Goal: Information Seeking & Learning: Learn about a topic

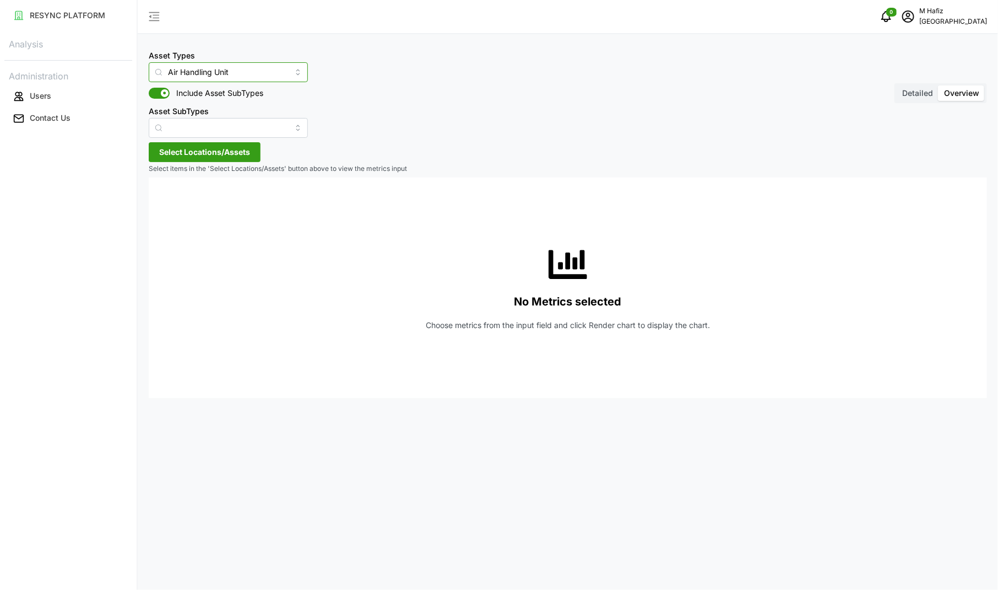
click at [259, 75] on input "Air Handling Unit" at bounding box center [228, 72] width 159 height 20
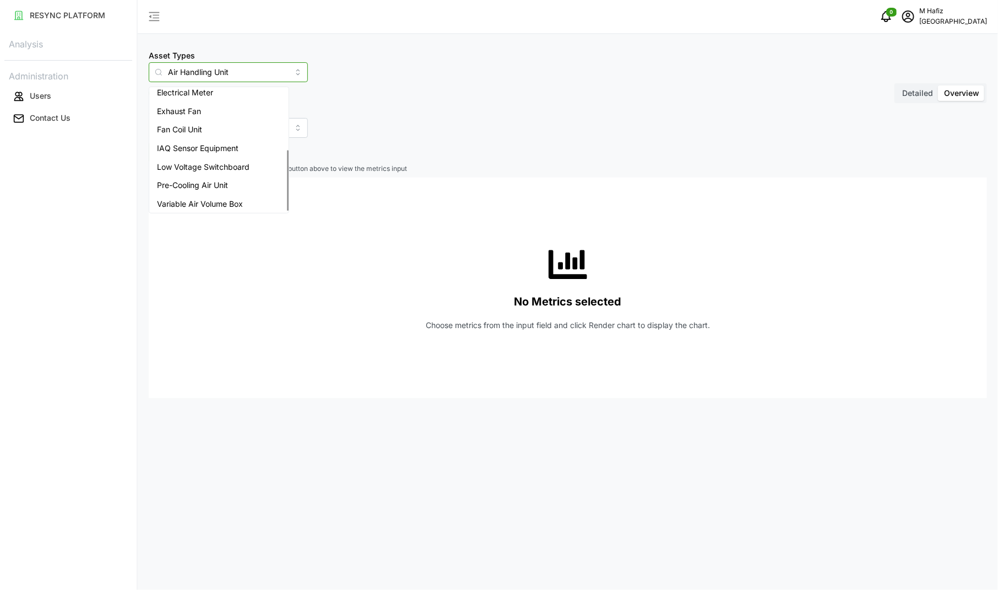
scroll to position [120, 0]
click at [222, 202] on span "Variable Air Volume Box" at bounding box center [200, 202] width 86 height 12
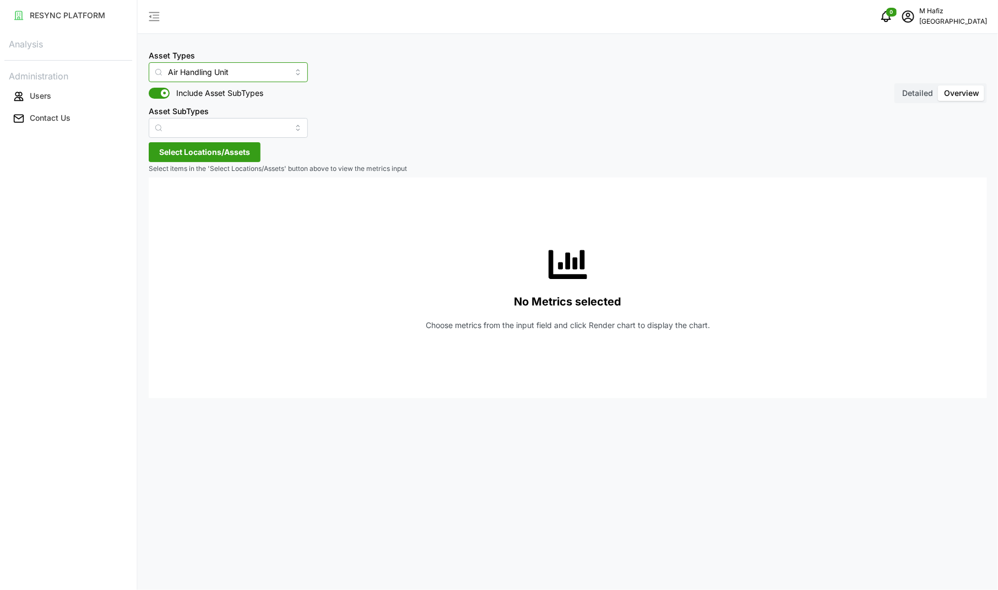
type input "Variable Air Volume Box"
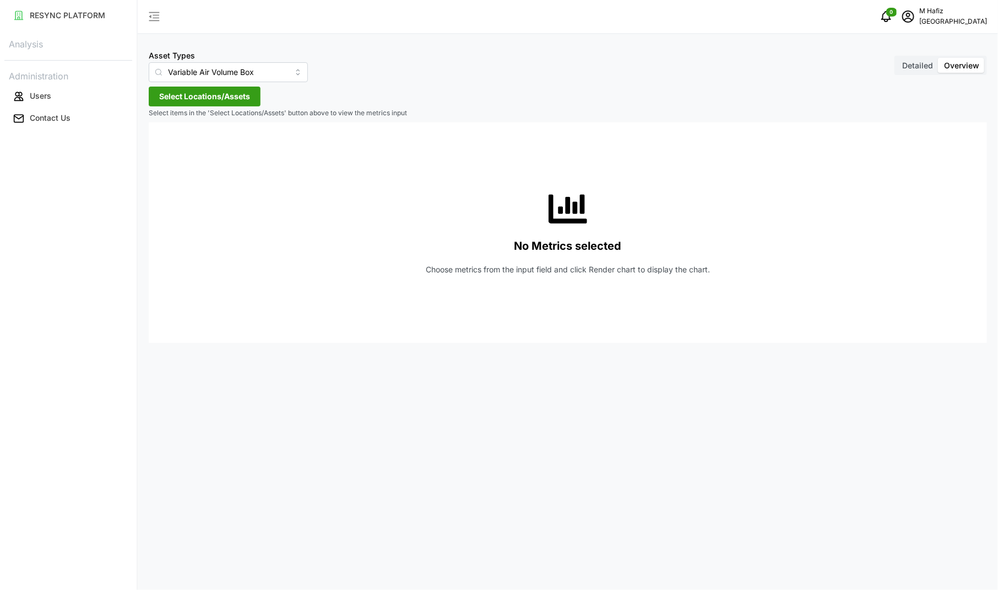
click at [250, 95] on button "Select Locations/Assets" at bounding box center [205, 97] width 112 height 20
click at [161, 144] on icon at bounding box center [163, 146] width 9 height 9
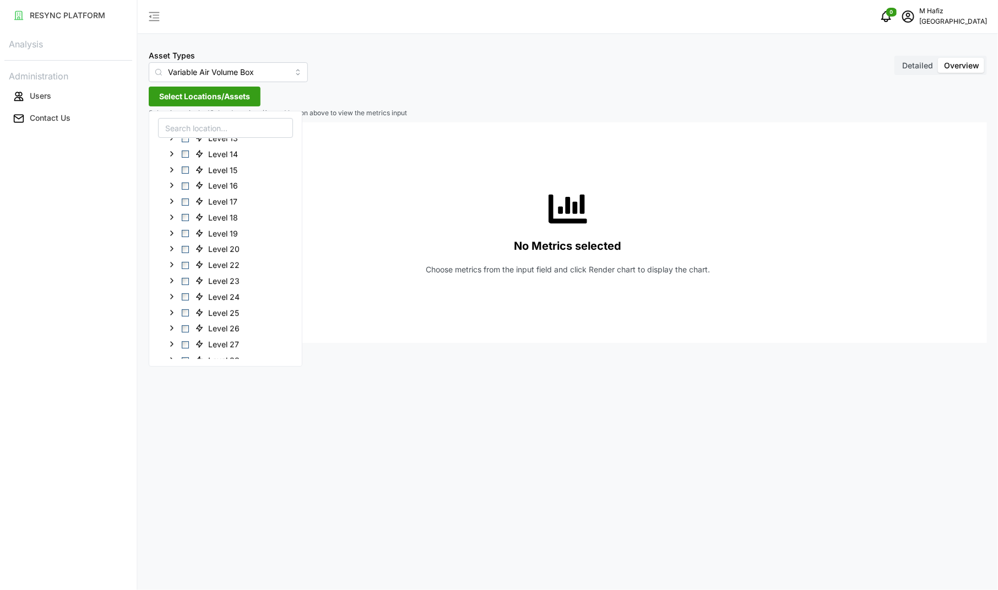
scroll to position [205, 0]
click at [174, 320] on icon at bounding box center [172, 321] width 9 height 9
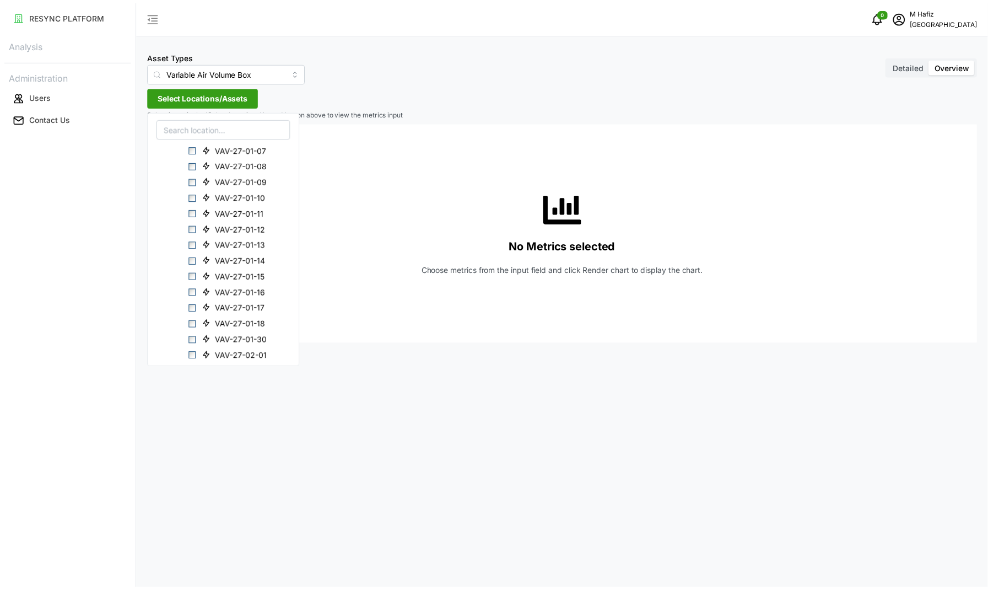
scroll to position [494, 0]
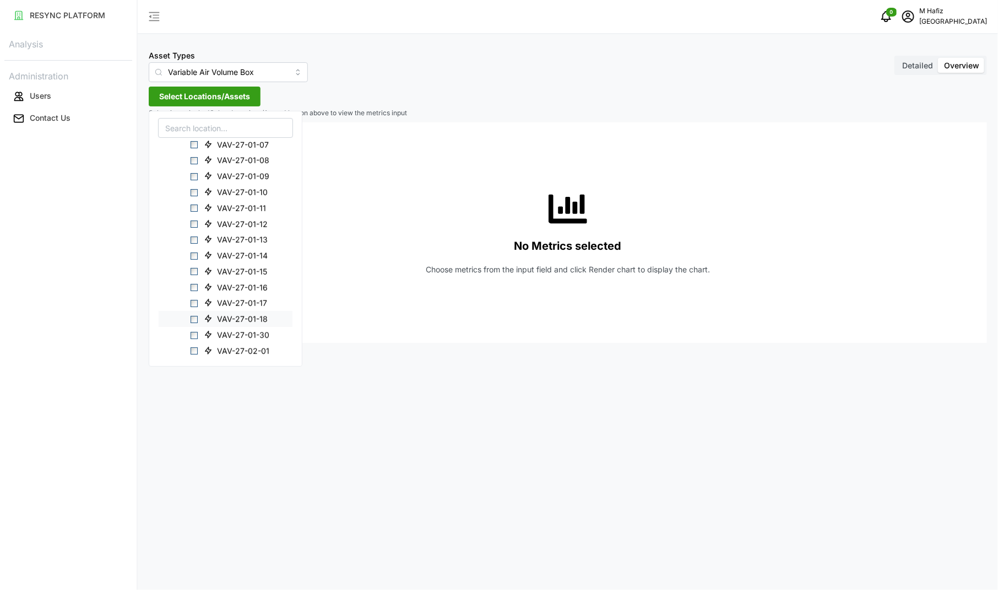
click at [192, 317] on span "Select VAV-27-01-18" at bounding box center [194, 319] width 7 height 7
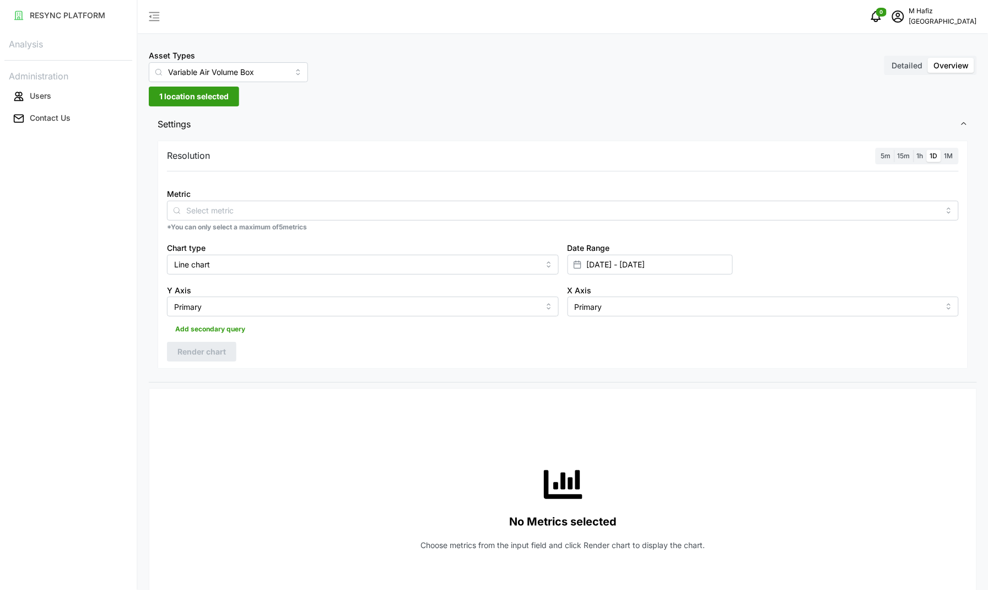
click at [480, 98] on div "Asset Types Variable Air Volume Box Detailed Overview 1 location selected Setti…" at bounding box center [563, 558] width 850 height 1117
click at [888, 158] on span "5m" at bounding box center [886, 156] width 10 height 8
click at [878, 150] on input "5m" at bounding box center [878, 150] width 0 height 0
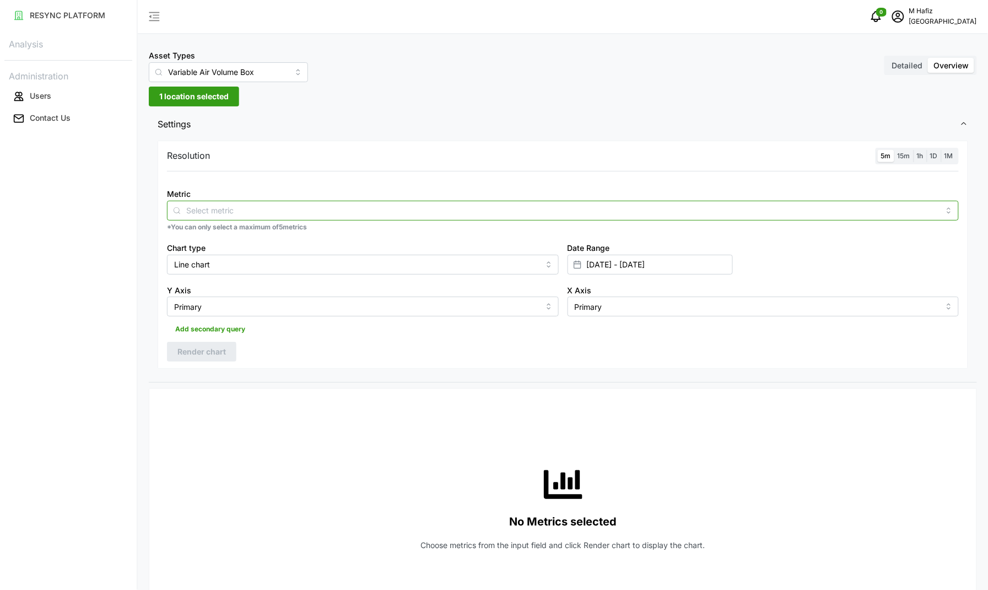
click at [224, 213] on input "Metric" at bounding box center [562, 210] width 753 height 12
click at [188, 213] on input "Metric" at bounding box center [562, 210] width 753 height 12
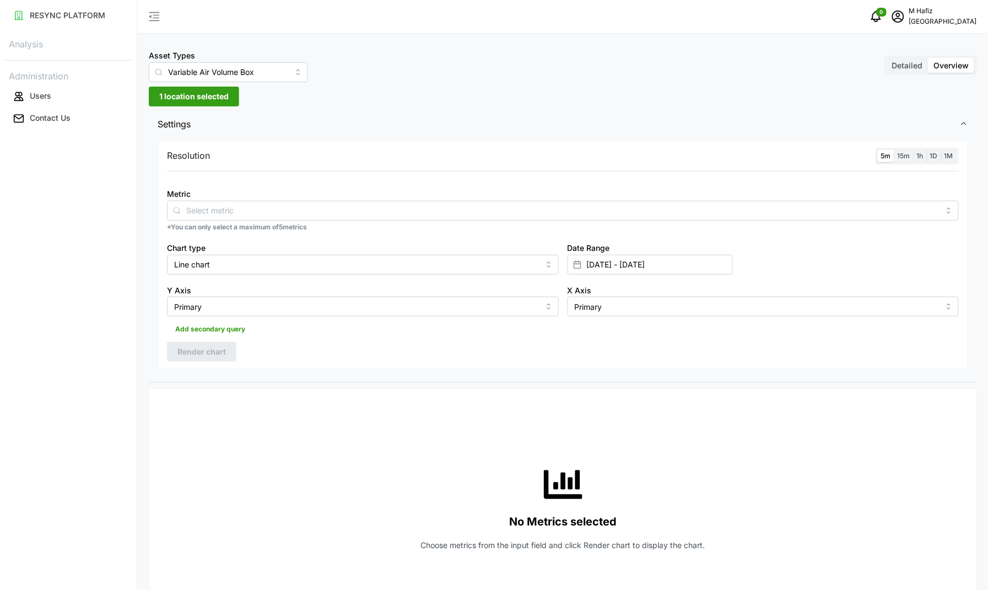
click at [331, 224] on p "*You can only select a maximum of 5 metrics" at bounding box center [563, 227] width 792 height 9
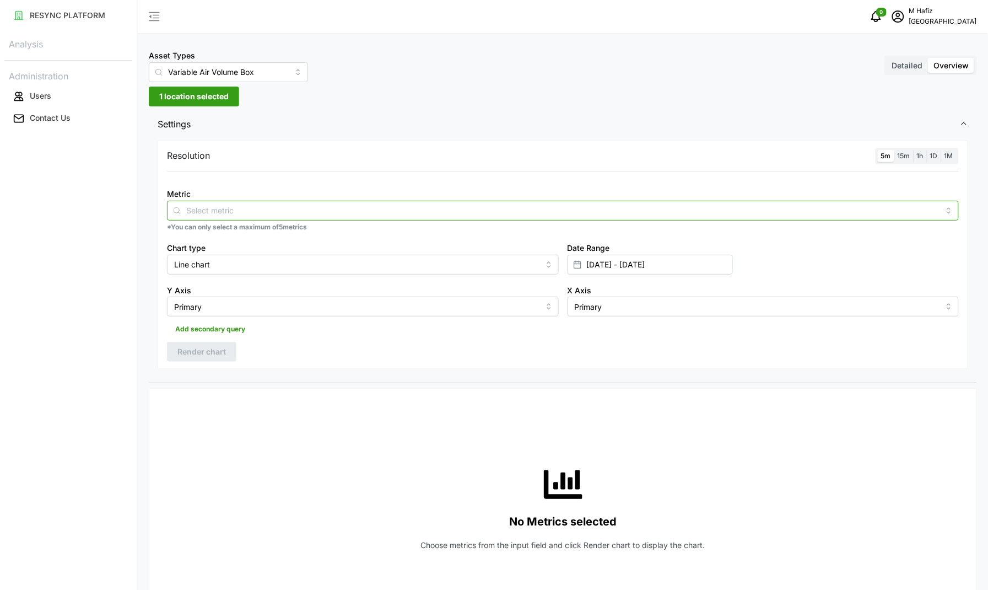
click at [331, 210] on input "Metric" at bounding box center [562, 210] width 753 height 12
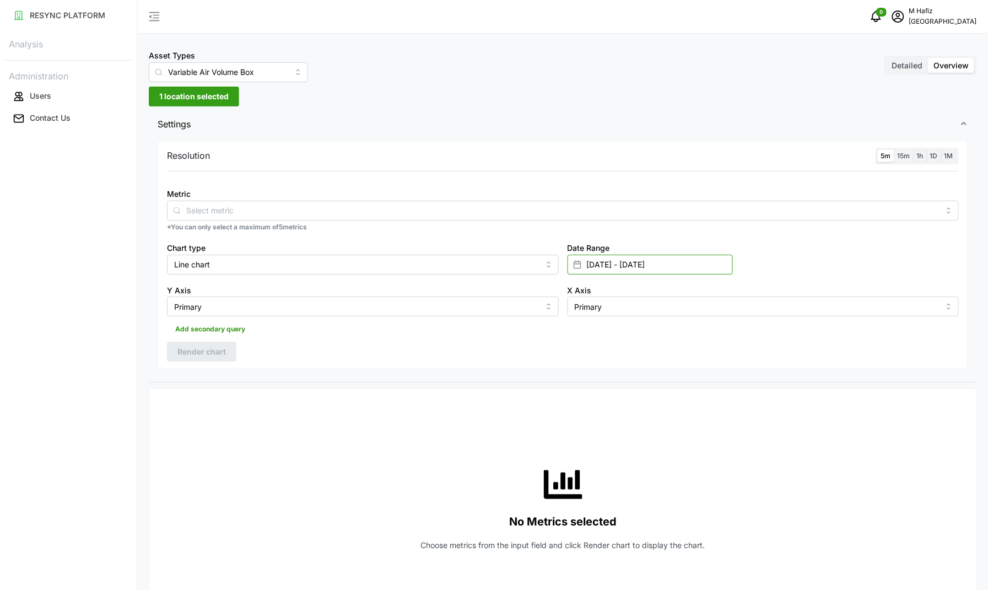
click at [633, 255] on input "09 Aug 2025 - 11 Aug 2025" at bounding box center [650, 265] width 165 height 20
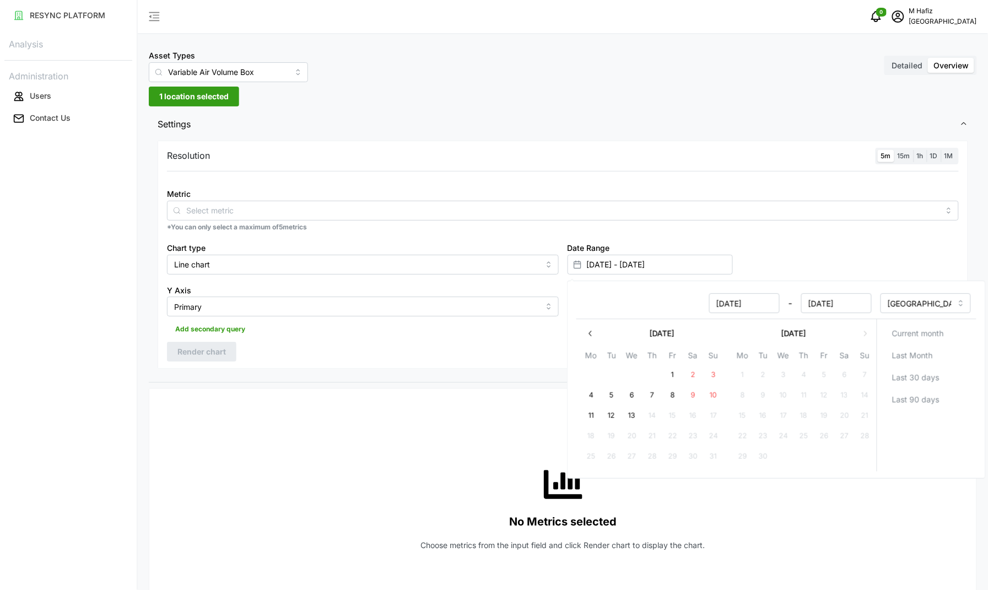
click at [596, 413] on button "11" at bounding box center [591, 416] width 20 height 20
type input "11 Aug 2025 - 11 Aug 2025"
type input "11 Aug 2025"
click at [624, 412] on button "13" at bounding box center [632, 416] width 20 height 20
type input "11 Aug 2025 - 13 Aug 2025"
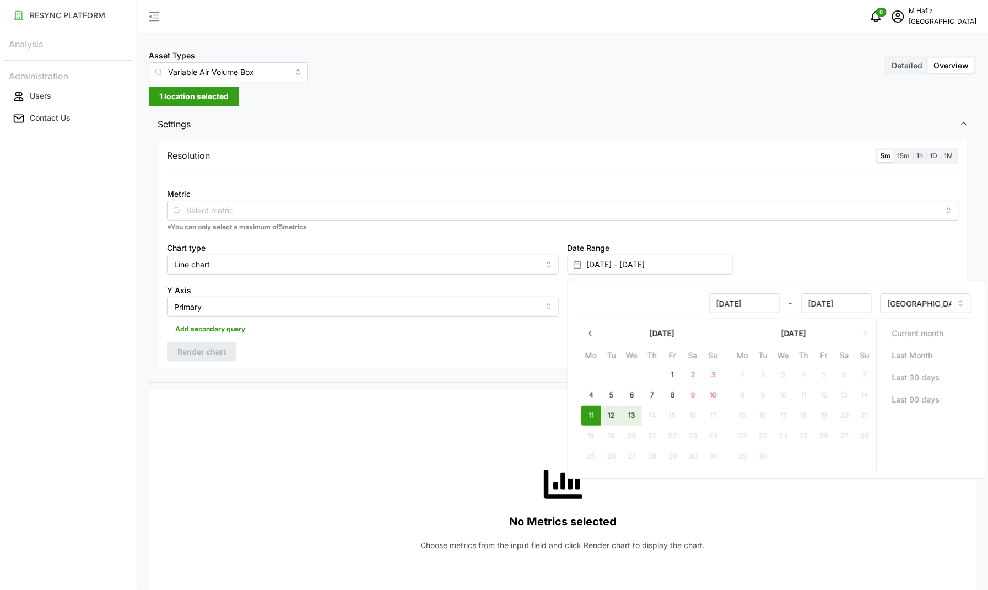
type input "13 Aug 2025"
click at [376, 335] on div "Add secondary query" at bounding box center [563, 326] width 792 height 21
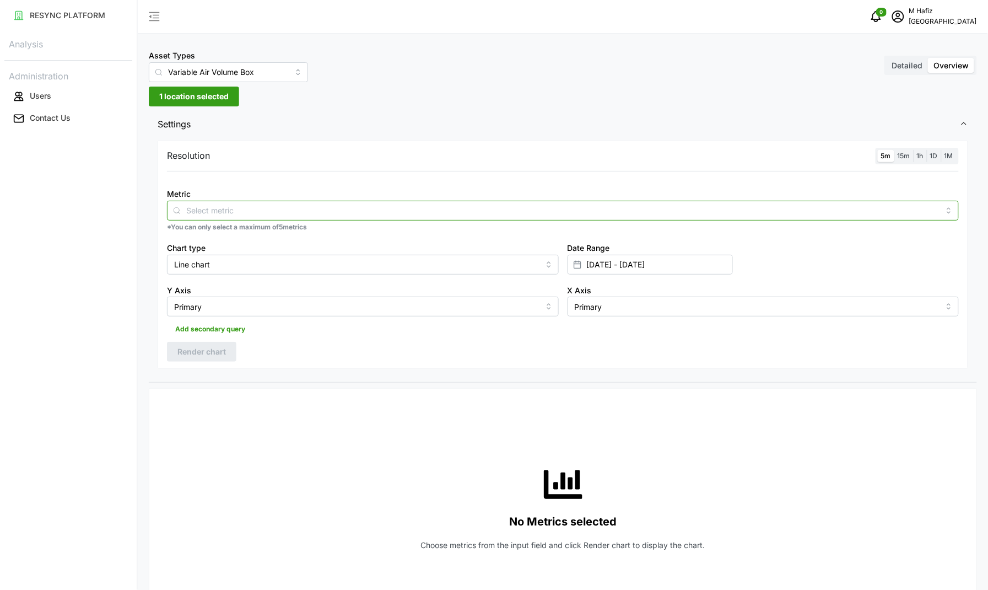
click at [271, 210] on input "Metric" at bounding box center [562, 210] width 753 height 12
click at [949, 206] on div "fg" at bounding box center [563, 211] width 792 height 20
click at [948, 213] on div "fg" at bounding box center [563, 211] width 792 height 20
type input "fg"
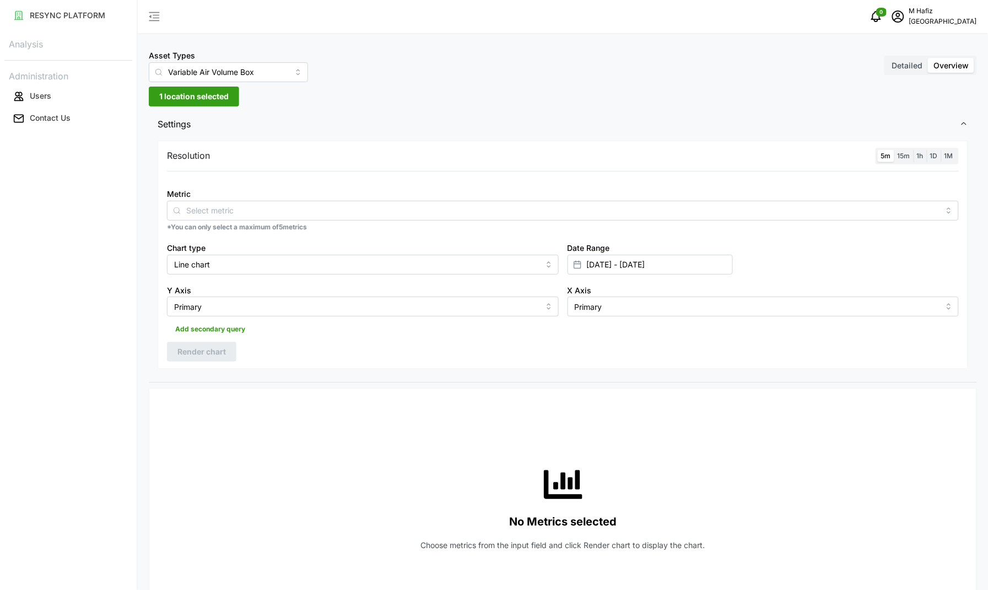
click at [915, 4] on div "0 M Hafiz South Beach Tower" at bounding box center [563, 17] width 850 height 34
click at [918, 18] on p "South Beach Tower" at bounding box center [943, 22] width 68 height 10
click at [905, 18] on icon "schedule" at bounding box center [898, 16] width 13 height 13
click at [904, 12] on icon "schedule" at bounding box center [898, 16] width 12 height 12
click at [907, 84] on div "Logout" at bounding box center [937, 83] width 78 height 12
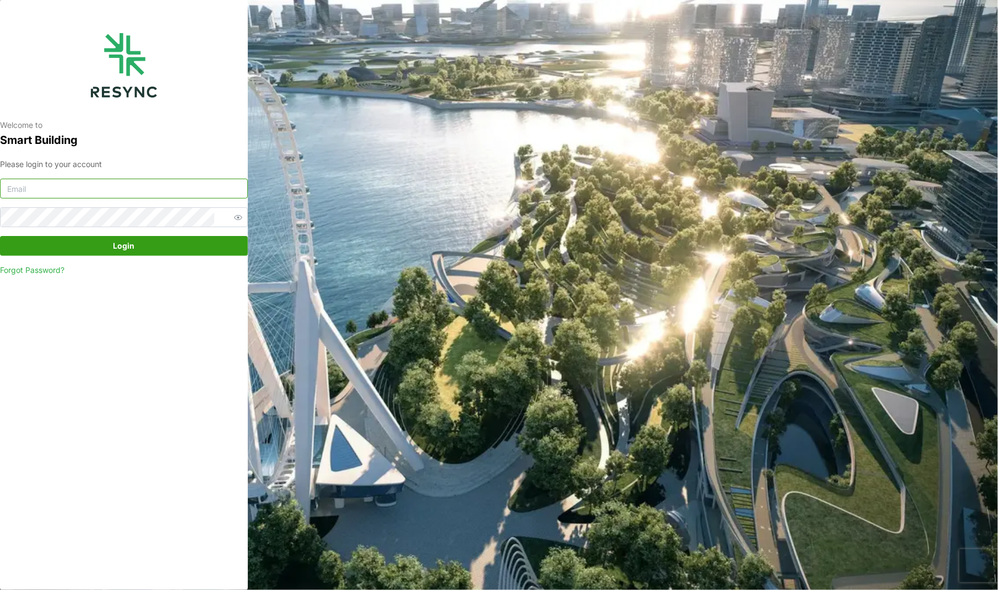
click at [29, 186] on input at bounding box center [124, 189] width 248 height 20
drag, startPoint x: 86, startPoint y: 193, endPoint x: 94, endPoint y: 187, distance: 9.8
click at [86, 193] on input at bounding box center [124, 189] width 248 height 20
click at [190, 129] on p "Welcome to" at bounding box center [124, 125] width 248 height 11
click at [115, 182] on input at bounding box center [124, 189] width 248 height 20
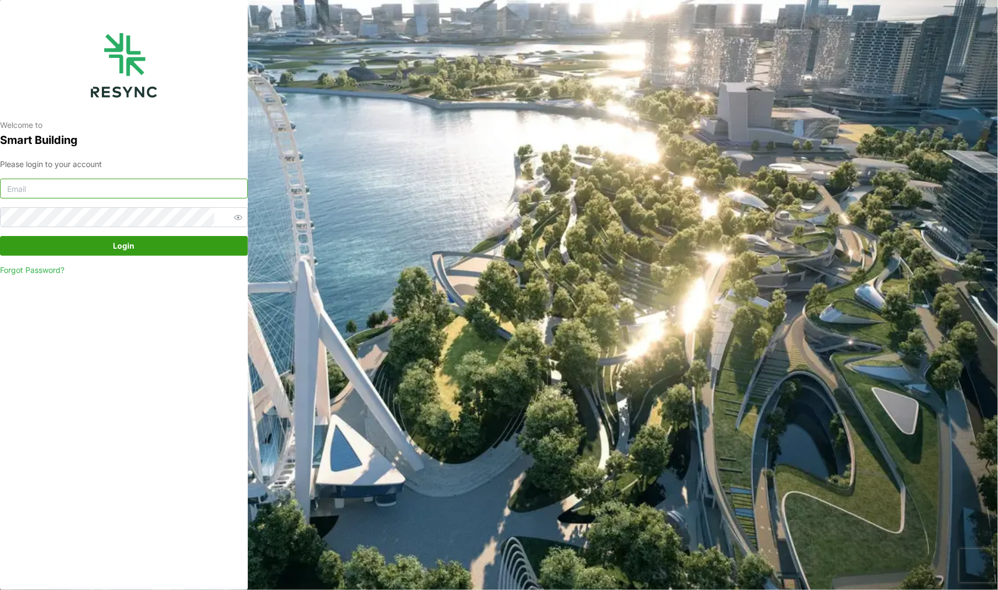
type input "m"
type input "h"
type input "[EMAIL_ADDRESS][DOMAIN_NAME]"
click at [208, 240] on span "Login" at bounding box center [123, 245] width 227 height 19
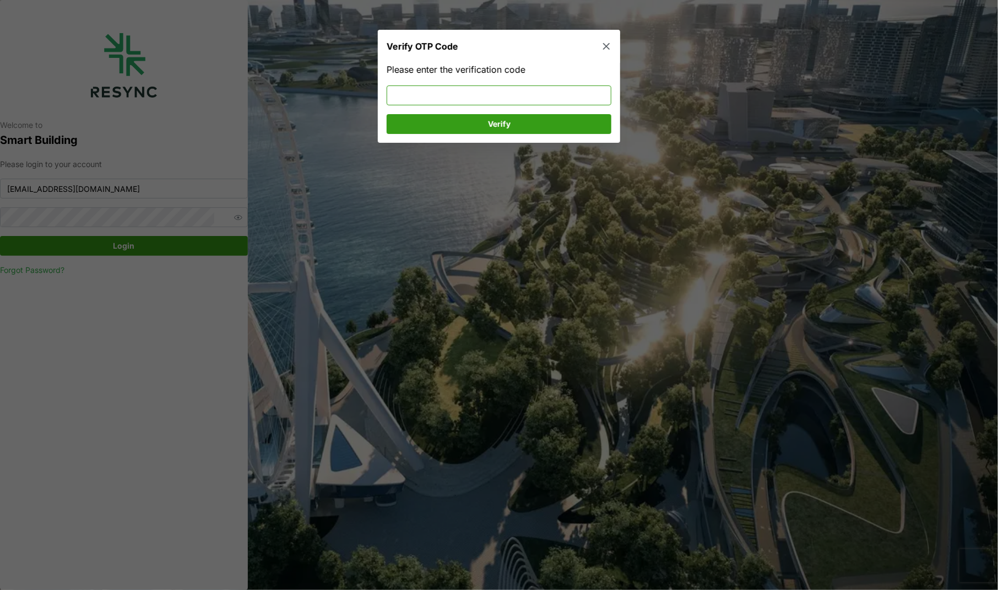
click at [486, 90] on input at bounding box center [499, 95] width 225 height 20
type input "524368"
click at [498, 122] on span "Verify" at bounding box center [499, 123] width 23 height 19
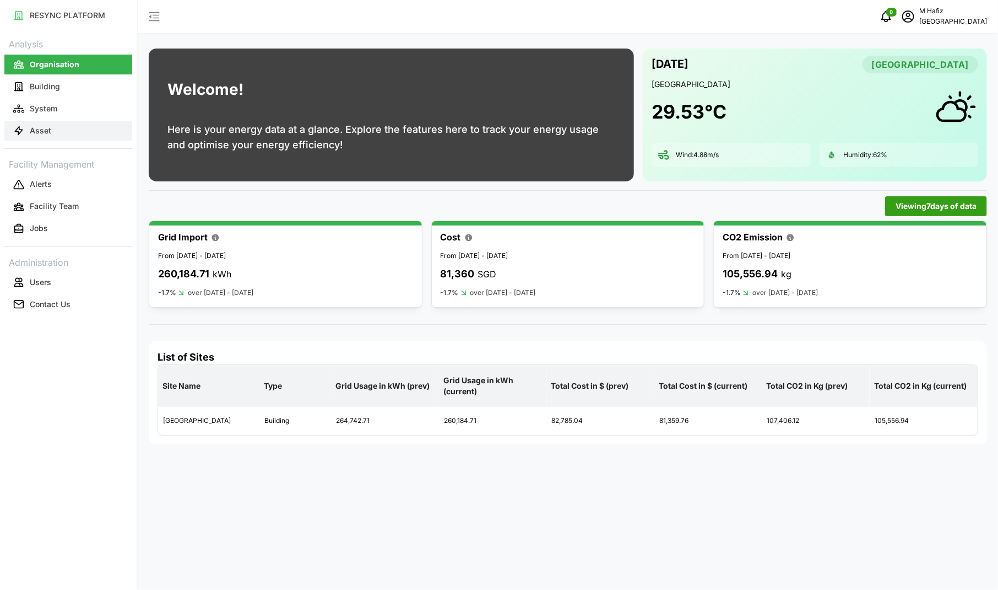
click at [84, 131] on button "Asset" at bounding box center [68, 131] width 128 height 20
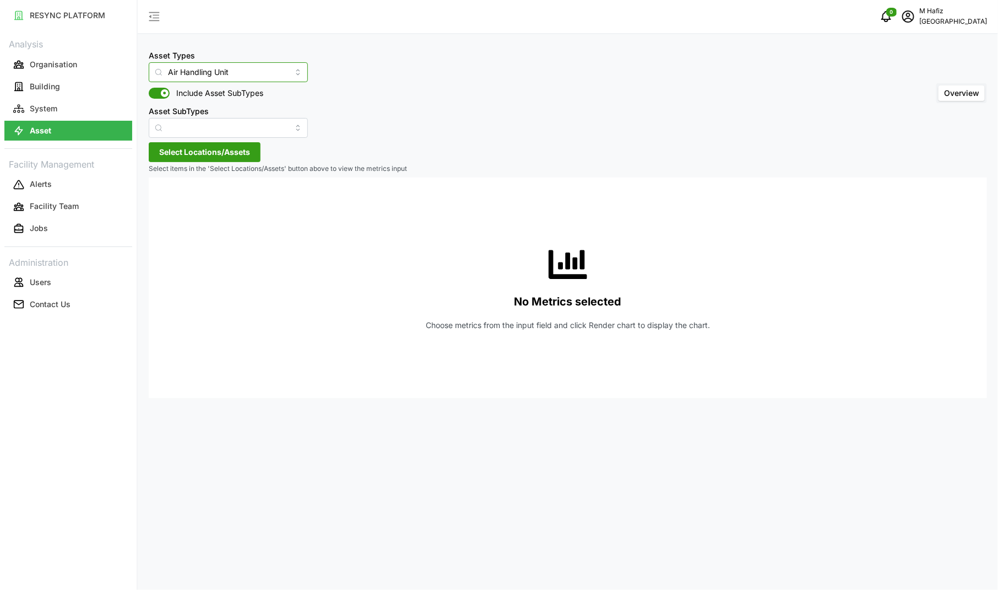
click at [265, 75] on input "Air Handling Unit" at bounding box center [228, 72] width 159 height 20
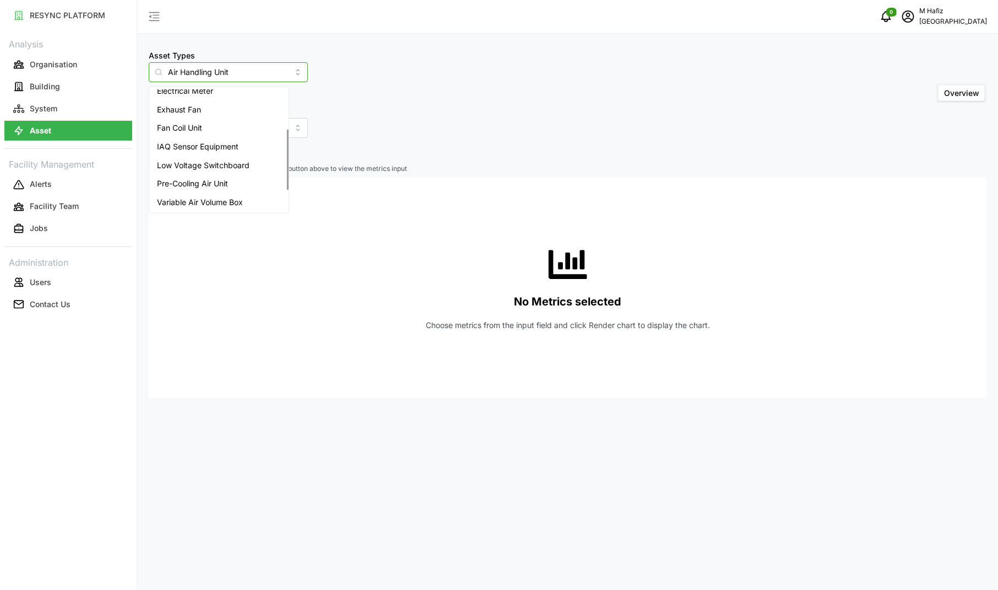
scroll to position [120, 0]
click at [212, 194] on div "Variable Air Volume Box" at bounding box center [219, 201] width 135 height 19
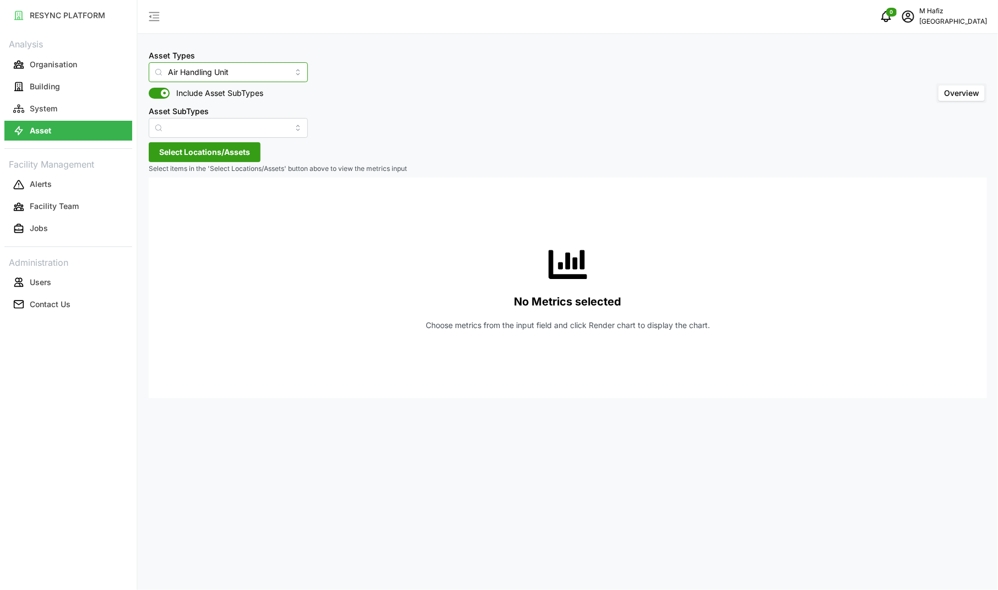
type input "Variable Air Volume Box"
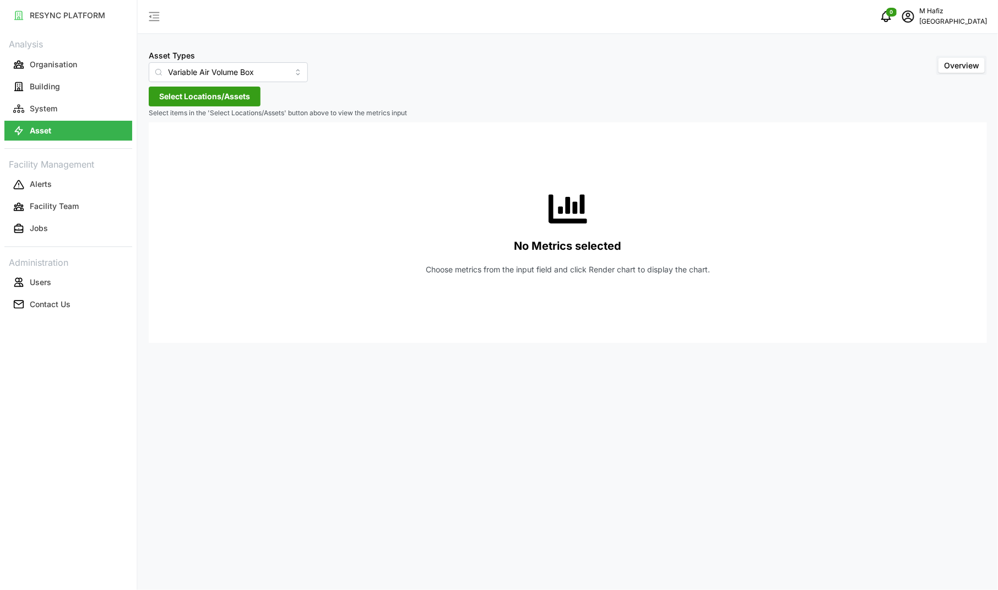
click at [231, 101] on span "Select Locations/Assets" at bounding box center [204, 96] width 91 height 19
click at [166, 142] on icon at bounding box center [163, 146] width 9 height 9
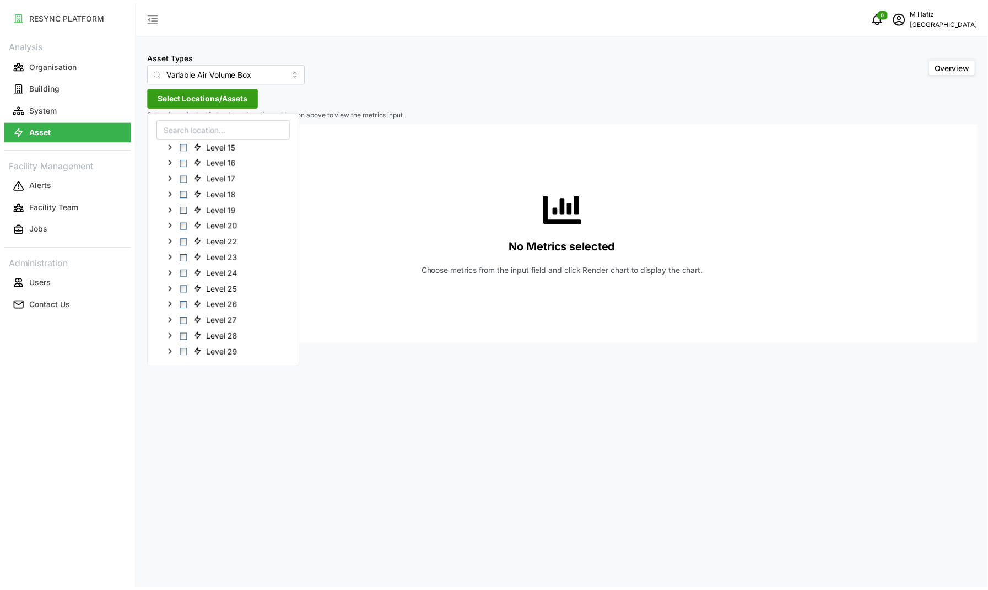
scroll to position [218, 0]
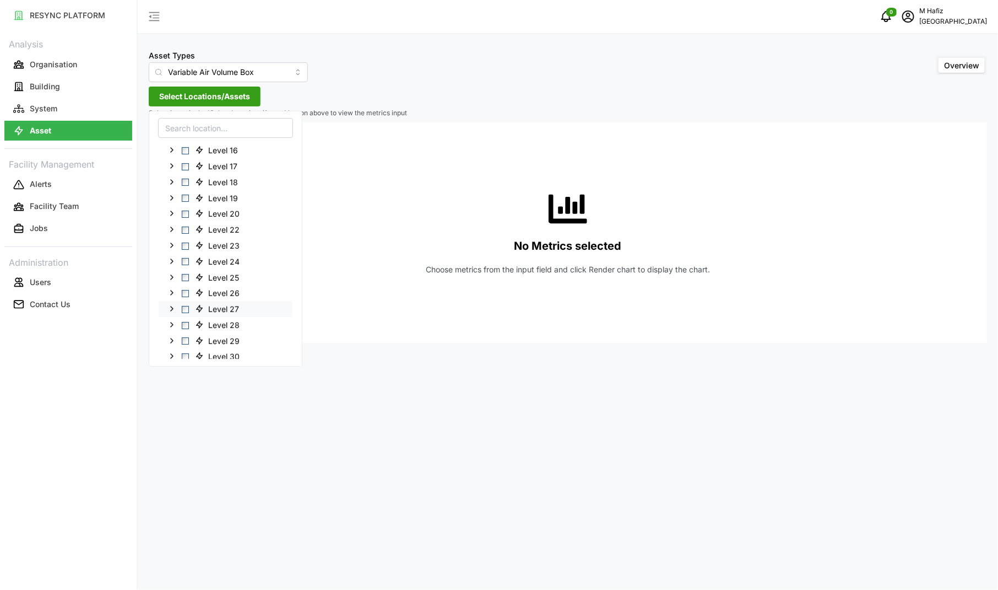
click at [174, 309] on icon at bounding box center [172, 308] width 9 height 9
click at [183, 309] on span "Select Level 27" at bounding box center [185, 308] width 7 height 7
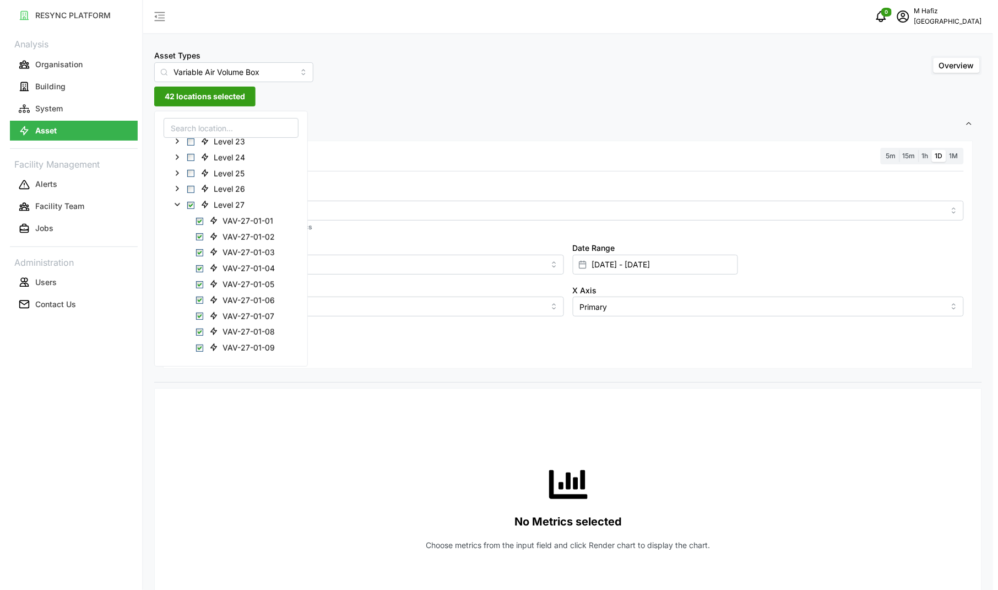
scroll to position [327, 0]
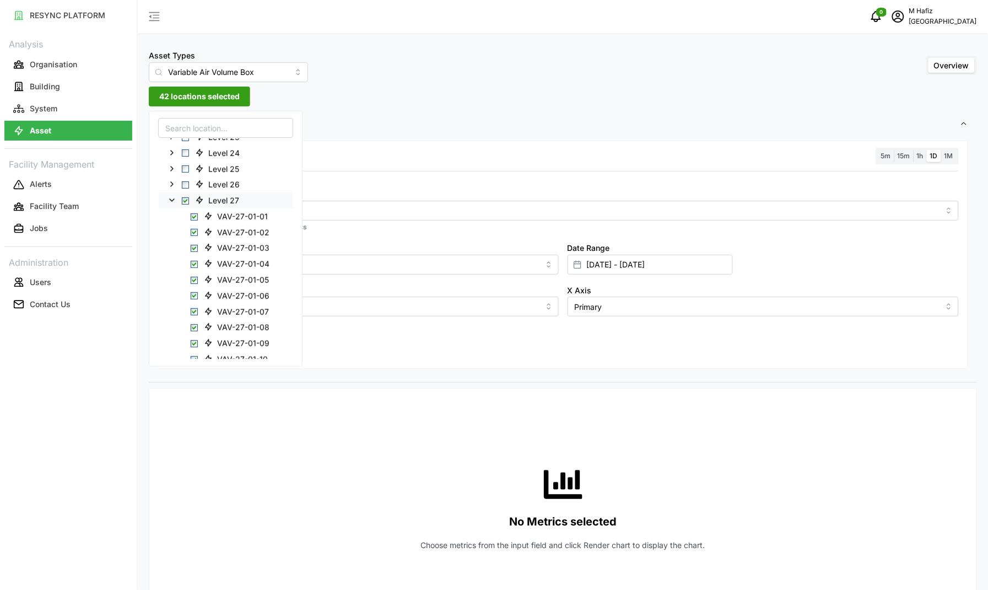
click at [186, 205] on div "Level 27" at bounding box center [226, 200] width 134 height 16
click at [186, 202] on span "Select Level 27" at bounding box center [185, 200] width 7 height 7
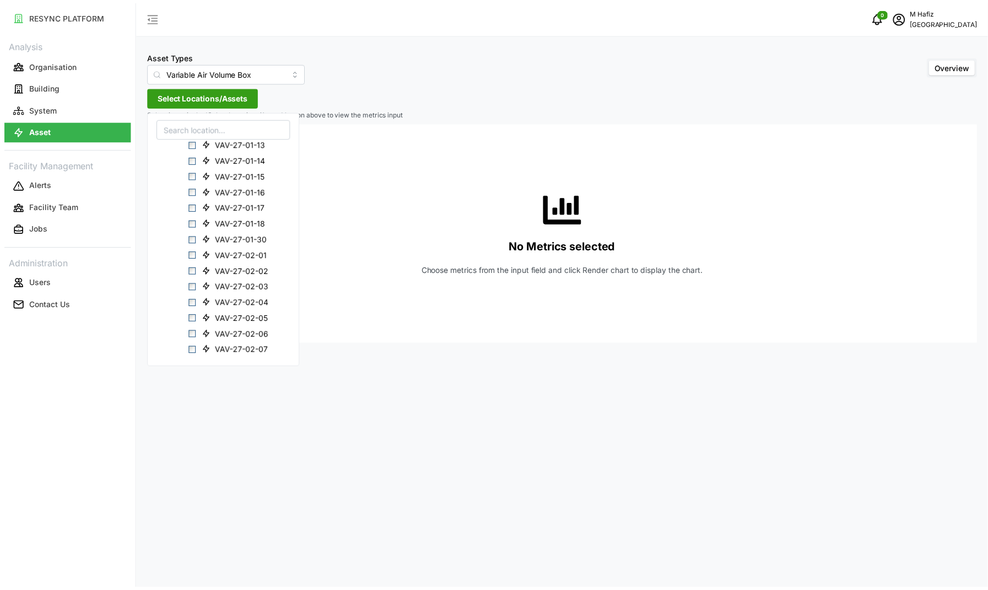
scroll to position [569, 0]
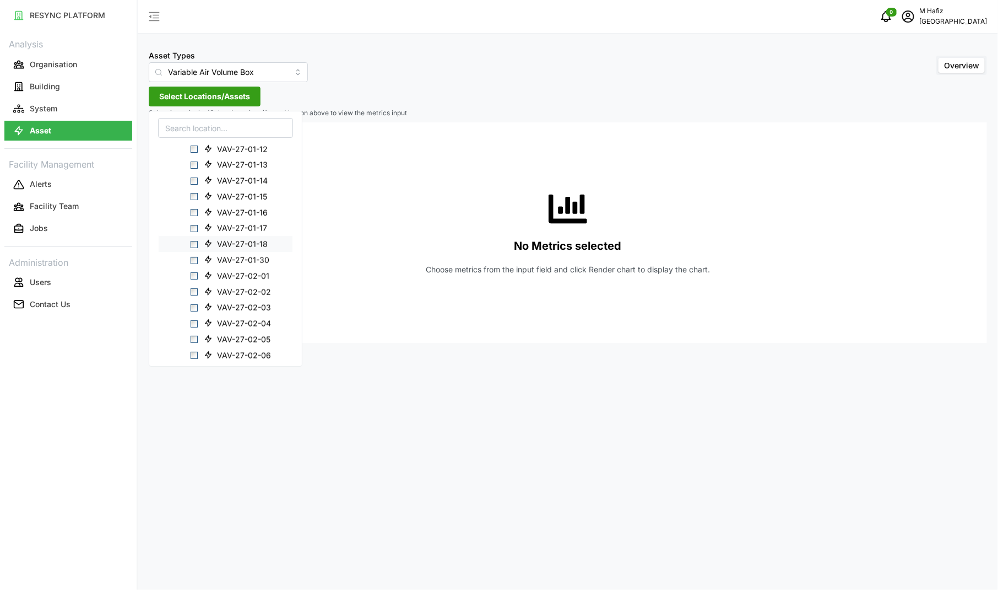
click at [196, 244] on span "Select VAV-27-01-18" at bounding box center [194, 244] width 7 height 7
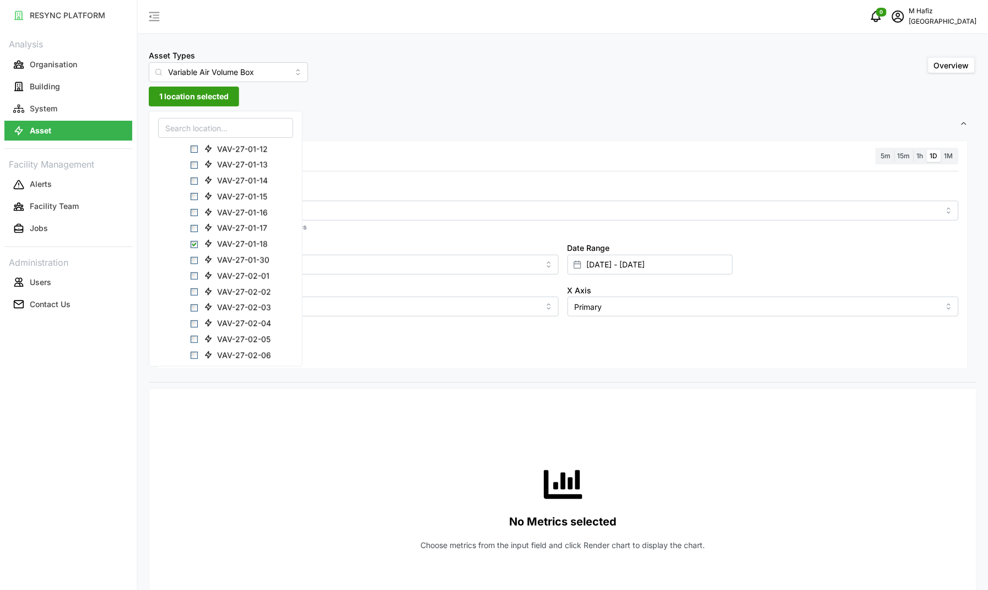
click at [416, 187] on div "Metric" at bounding box center [563, 204] width 792 height 34
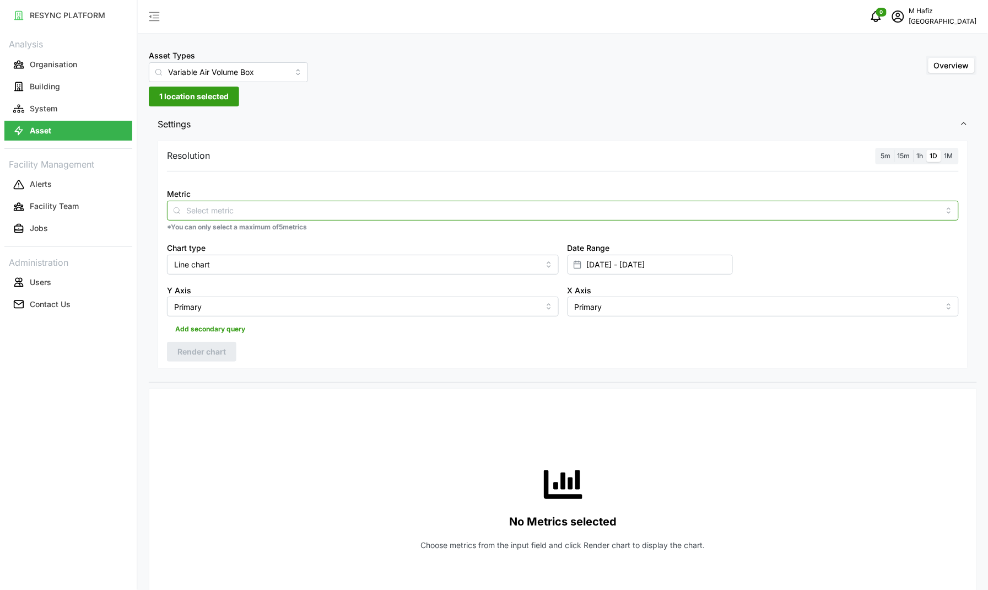
click at [392, 208] on input "Metric" at bounding box center [562, 210] width 753 height 12
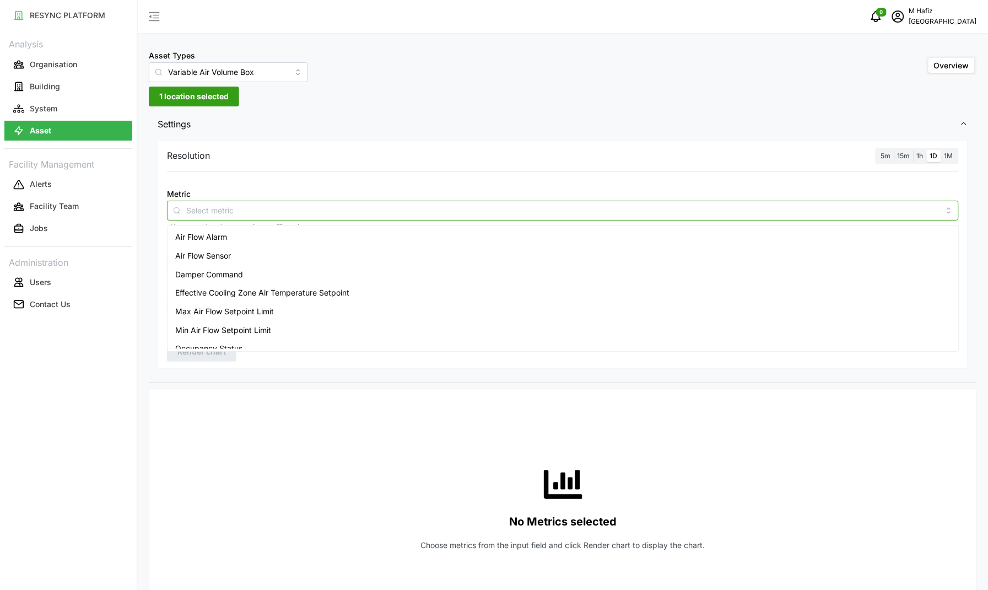
click at [260, 256] on div "Air Flow Sensor" at bounding box center [563, 255] width 786 height 19
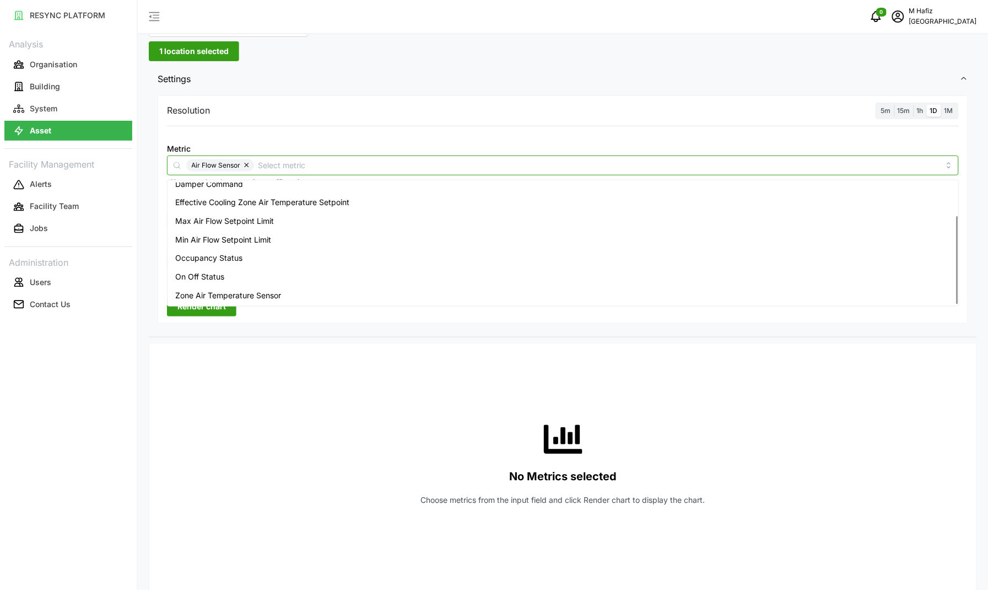
scroll to position [69, 0]
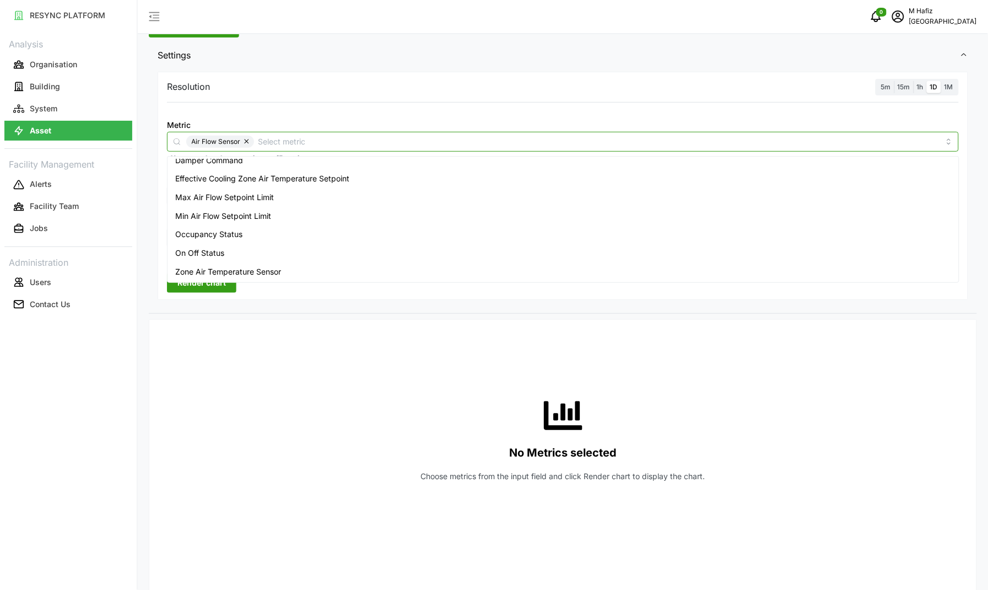
click at [267, 268] on span "Zone Air Temperature Sensor" at bounding box center [228, 272] width 106 height 12
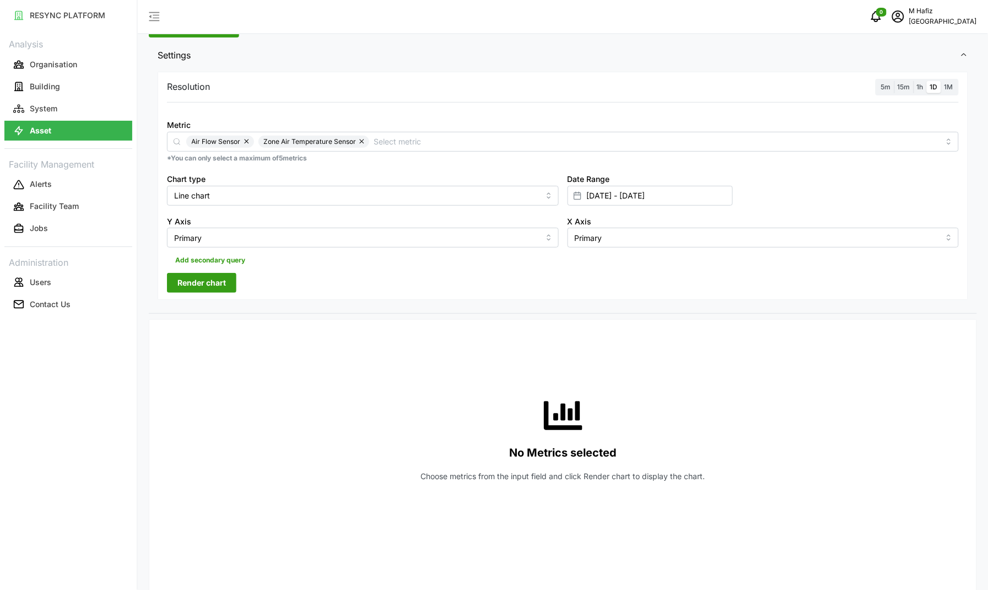
click at [360, 364] on div "No Metrics selected Choose metrics from the input field and click Render chart …" at bounding box center [563, 438] width 792 height 220
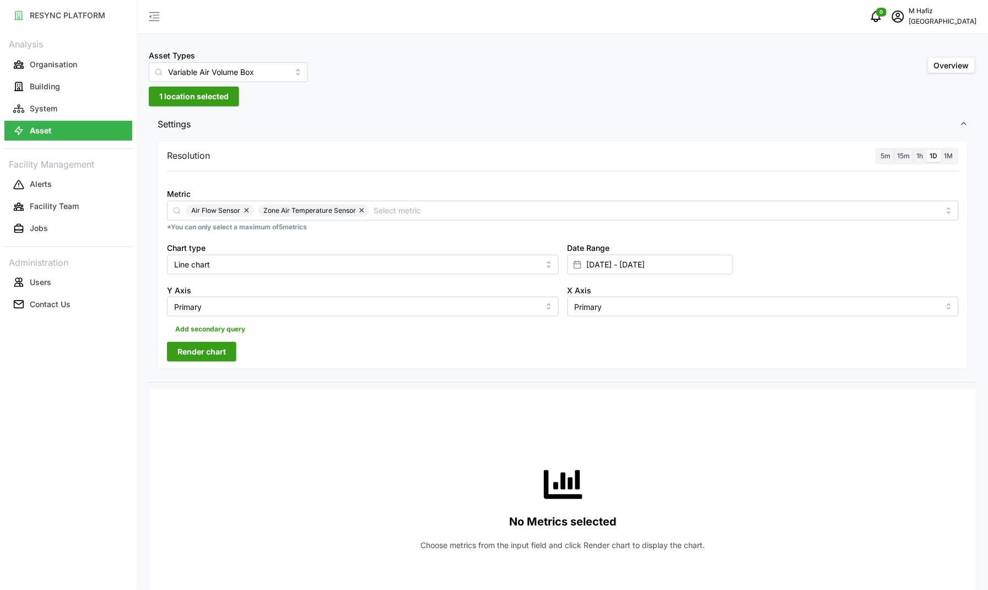
click at [891, 159] on label "5m" at bounding box center [886, 156] width 17 height 13
click at [878, 150] on input "5m" at bounding box center [878, 150] width 0 height 0
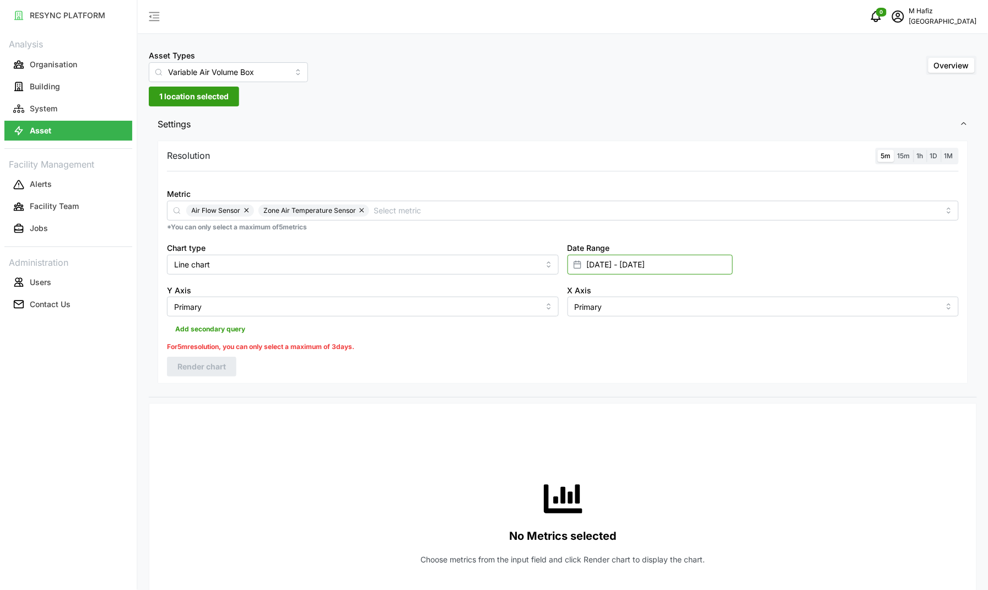
click at [635, 260] on input "01 Aug 2025 - 13 Aug 2025" at bounding box center [650, 265] width 165 height 20
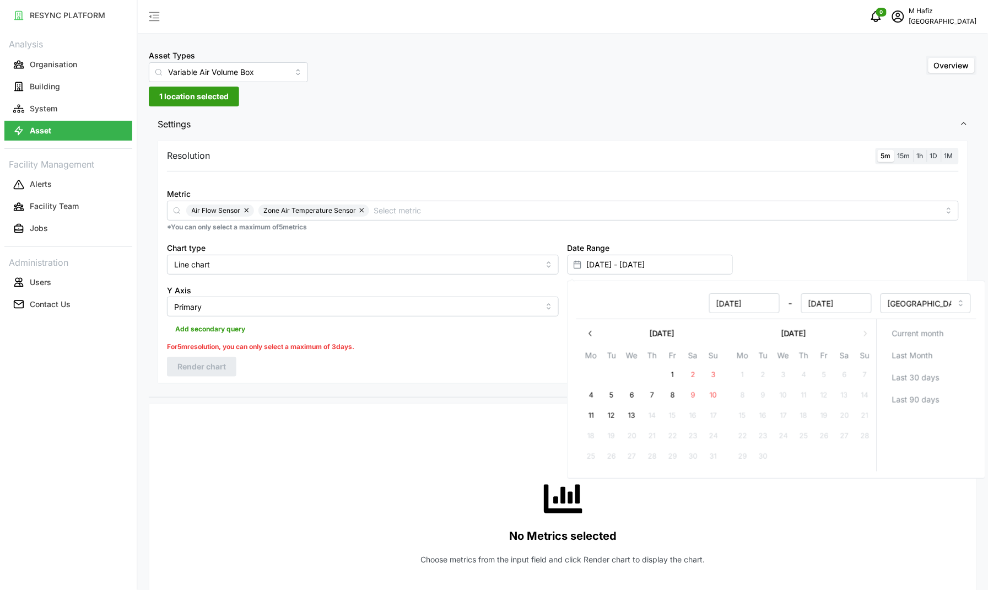
click at [592, 414] on button "11" at bounding box center [591, 416] width 20 height 20
type input "11 Aug 2025 - 13 Aug 2025"
type input "11 Aug 2025"
click at [637, 417] on button "13" at bounding box center [632, 416] width 20 height 20
click at [501, 376] on div "Resolution 5m 15m 1h 1D 1M Metric Air Flow Sensor Zone Air Temperature Sensor *…" at bounding box center [563, 262] width 811 height 243
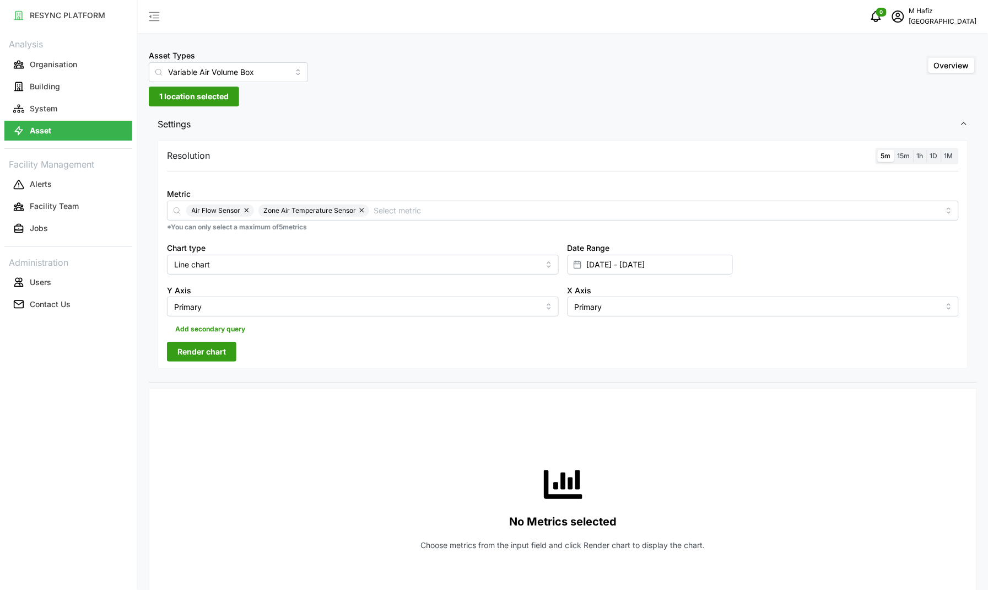
click at [181, 351] on span "Render chart" at bounding box center [201, 351] width 48 height 19
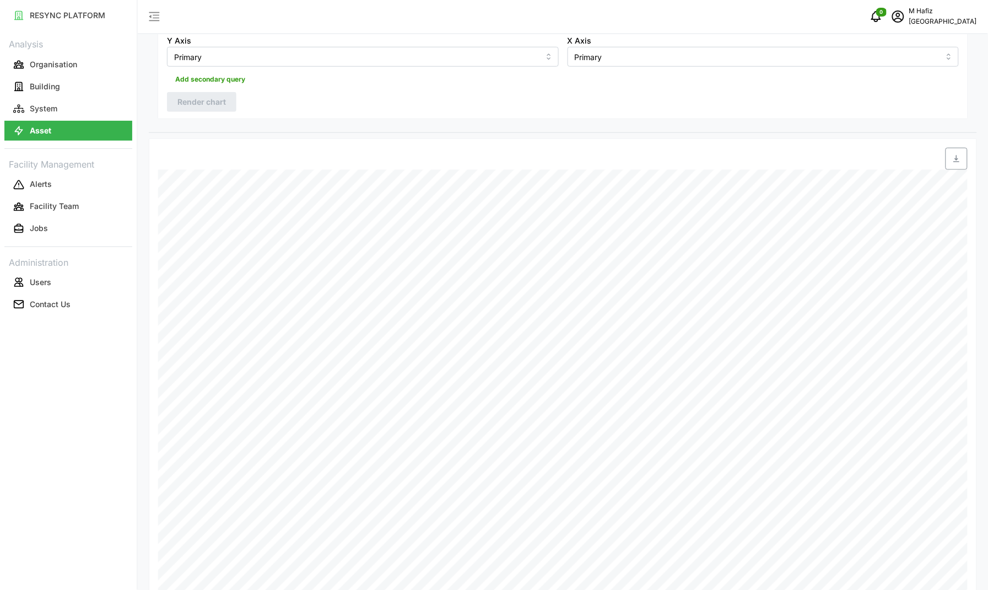
scroll to position [276, 0]
